Goal: Check status: Check status

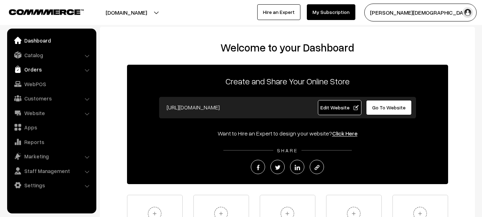
click at [37, 72] on link "Orders" at bounding box center [51, 69] width 85 height 13
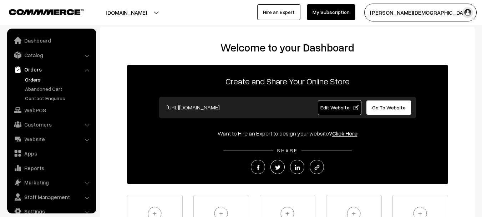
click at [39, 83] on link "Orders" at bounding box center [58, 79] width 71 height 7
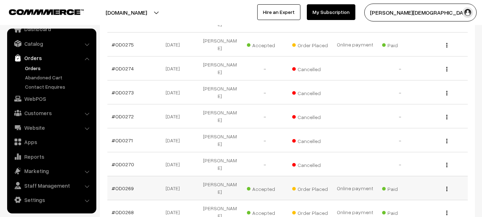
scroll to position [243, 0]
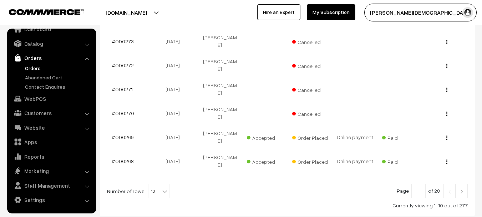
click at [156, 184] on span "10" at bounding box center [159, 191] width 21 height 14
select select "30"
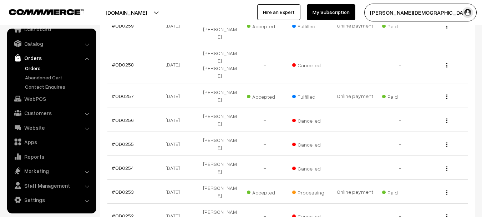
scroll to position [630, 0]
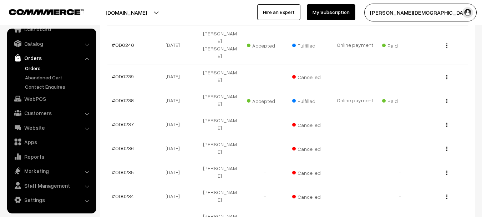
scroll to position [321, 0]
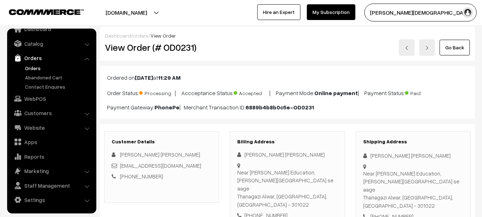
click at [183, 43] on h2 "View Order (# OD0231)" at bounding box center [162, 47] width 115 height 11
copy h2 "OD0231"
